Goal: Task Accomplishment & Management: Use online tool/utility

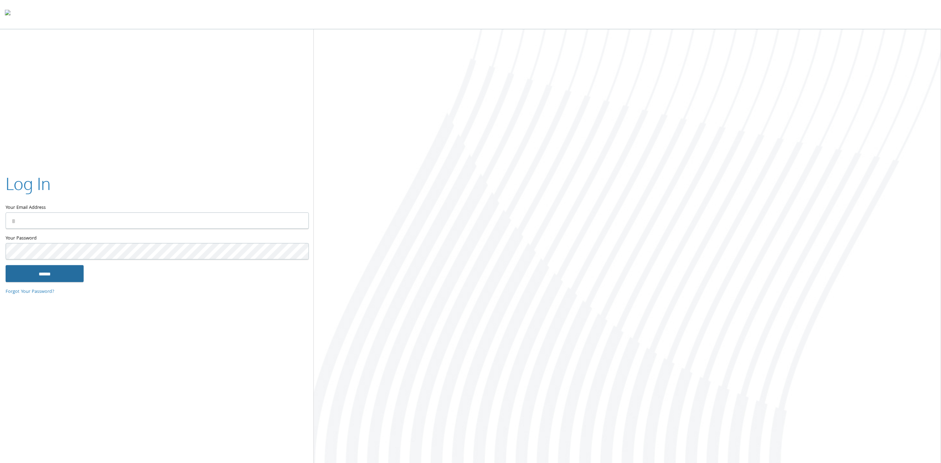
type input "**********"
click at [60, 272] on input "******" at bounding box center [45, 273] width 78 height 17
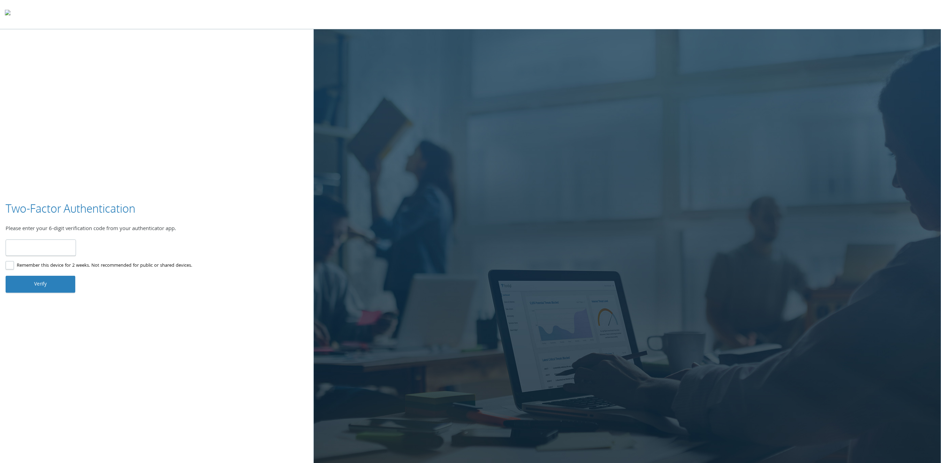
type input "******"
